Goal: Transaction & Acquisition: Purchase product/service

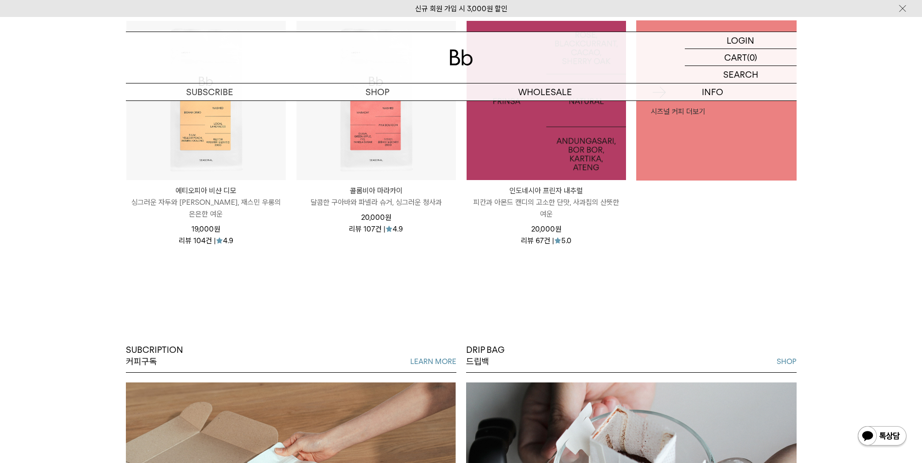
scroll to position [583, 0]
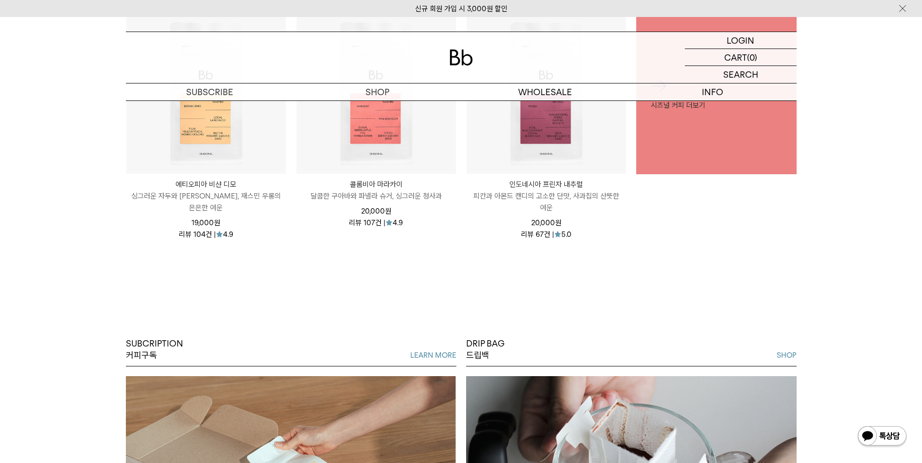
click at [486, 277] on div "SUBCRIPTION 커피구독 LEARN MORE 원두 선택은 Bb에게 맡기고, 커피 생활의 즐거움만 누리세요. DRIP BAG 드립백 SHO…" at bounding box center [461, 435] width 922 height 341
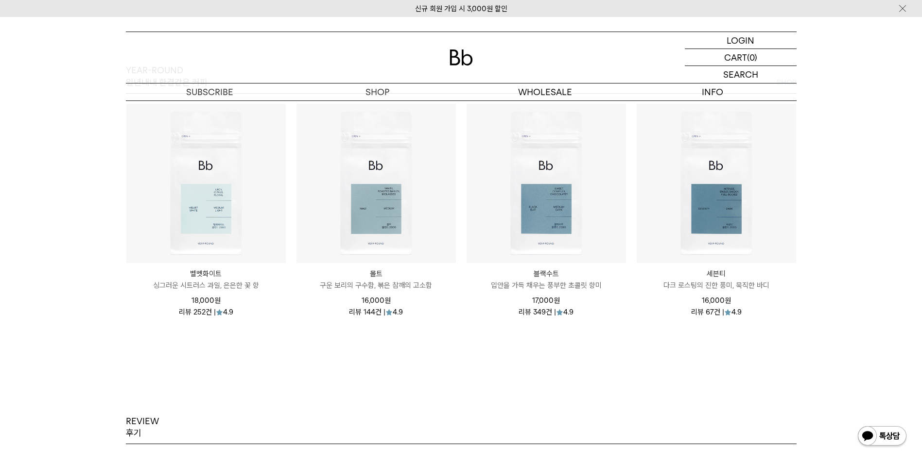
scroll to position [1166, 0]
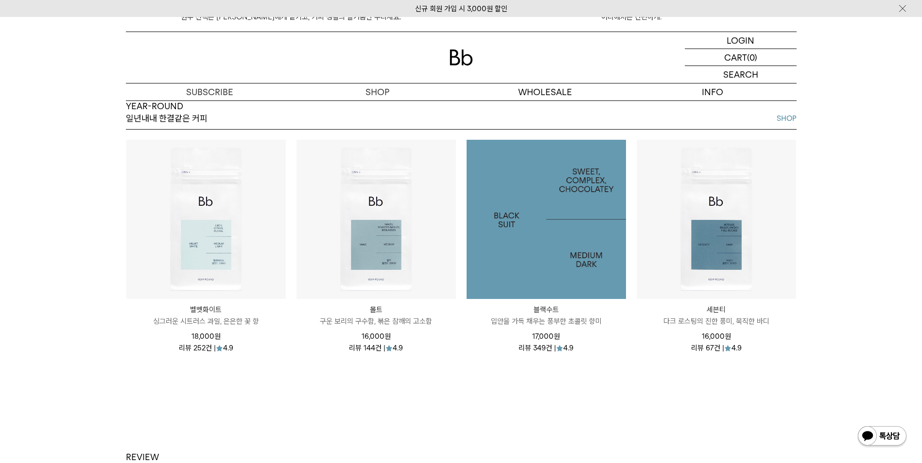
click at [544, 195] on img at bounding box center [545, 219] width 159 height 159
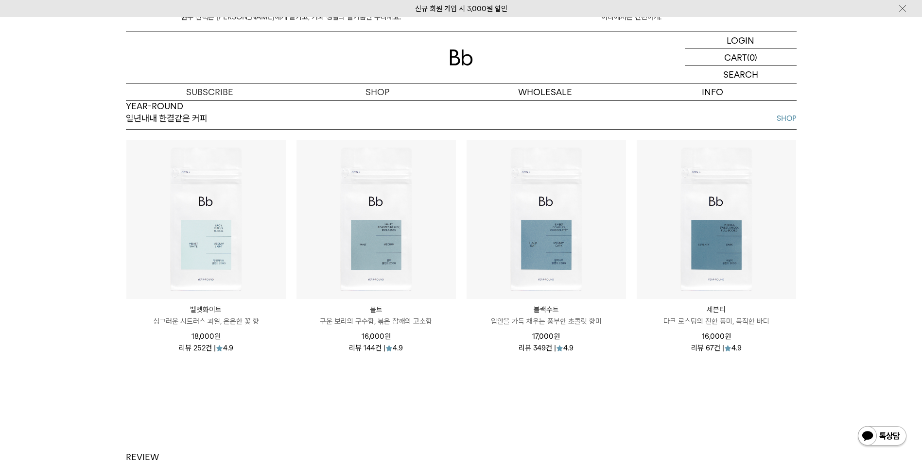
scroll to position [1117, 0]
